Goal: Task Accomplishment & Management: Manage account settings

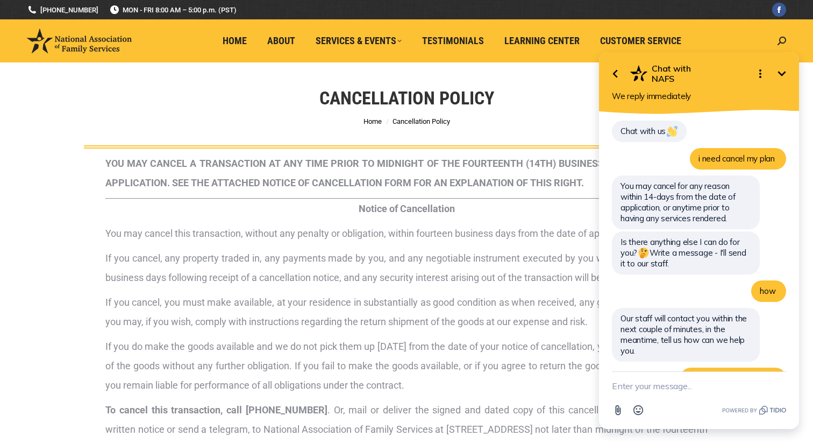
scroll to position [161, 0]
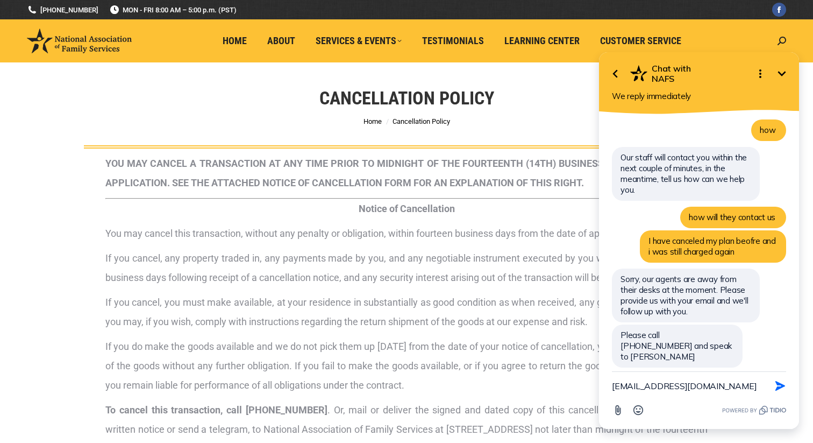
type textarea "[EMAIL_ADDRESS][DOMAIN_NAME]"
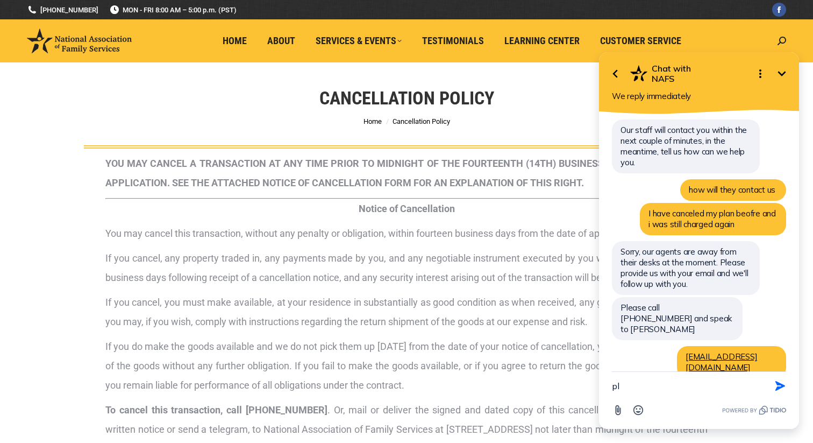
type textarea "p"
type textarea "[PERSON_NAME] [PHONE_NUMBER]"
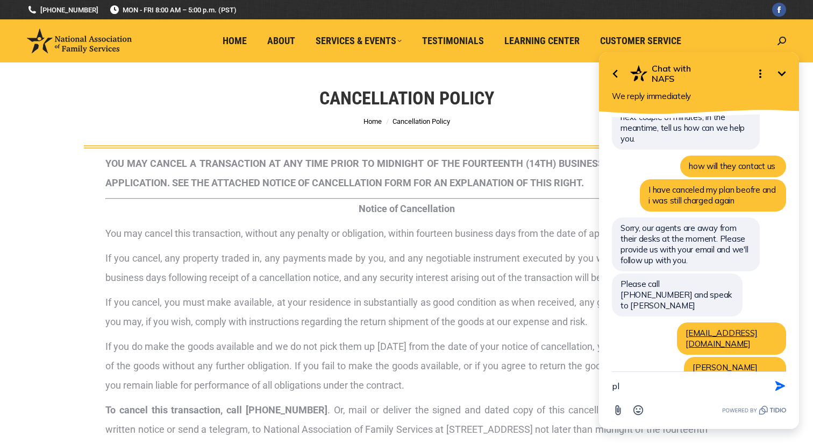
type textarea "p"
type textarea "Please cancel membership for [PERSON_NAME] and [PERSON_NAME]"
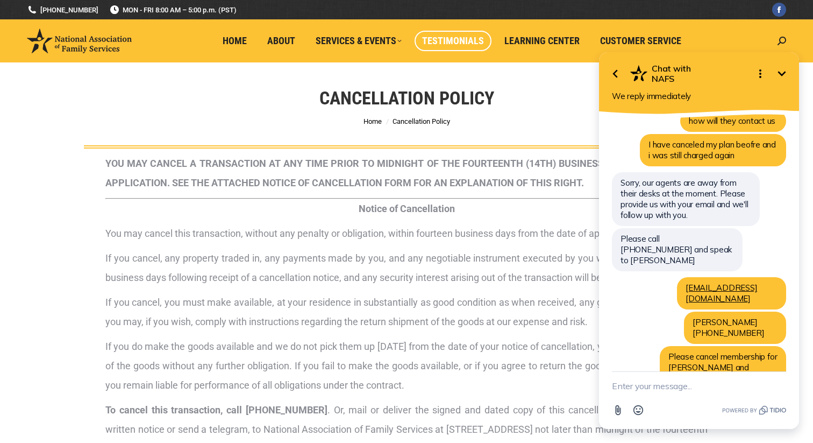
click at [468, 43] on span "Testimonials" at bounding box center [453, 41] width 62 height 12
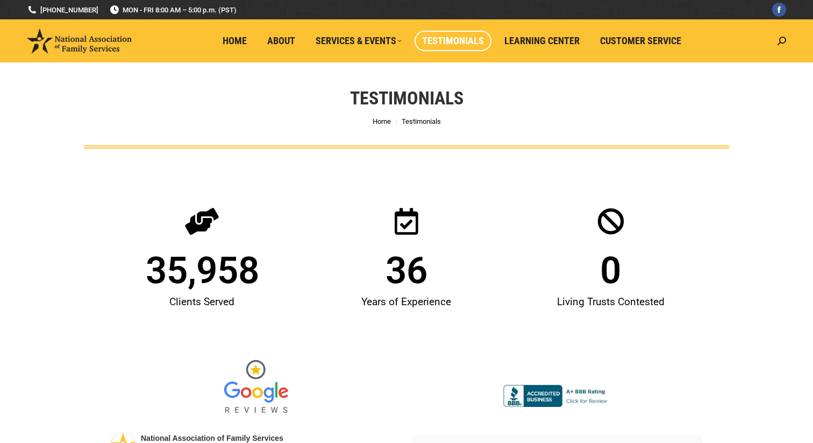
scroll to position [257, 0]
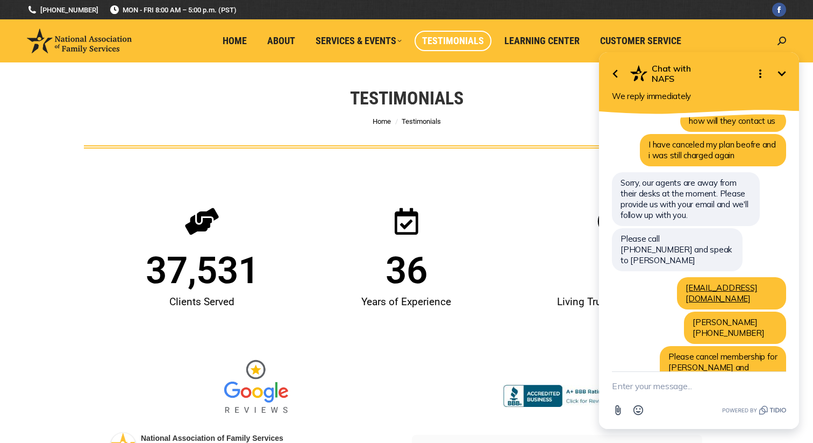
click at [253, 381] on img at bounding box center [256, 387] width 81 height 70
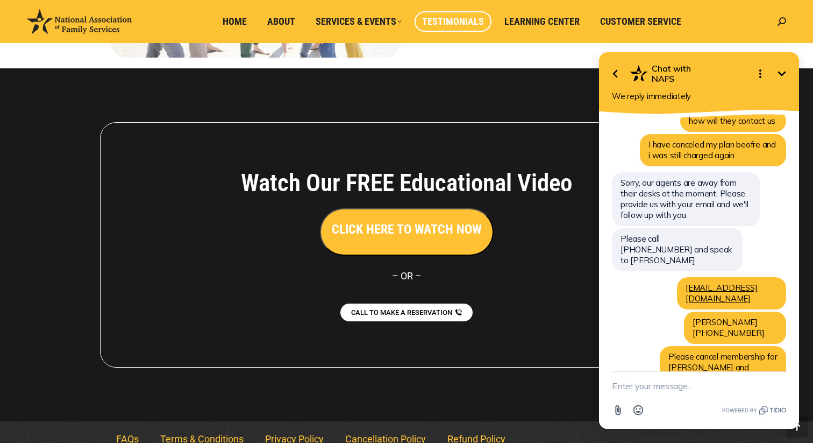
scroll to position [1323, 0]
